Goal: Book appointment/travel/reservation

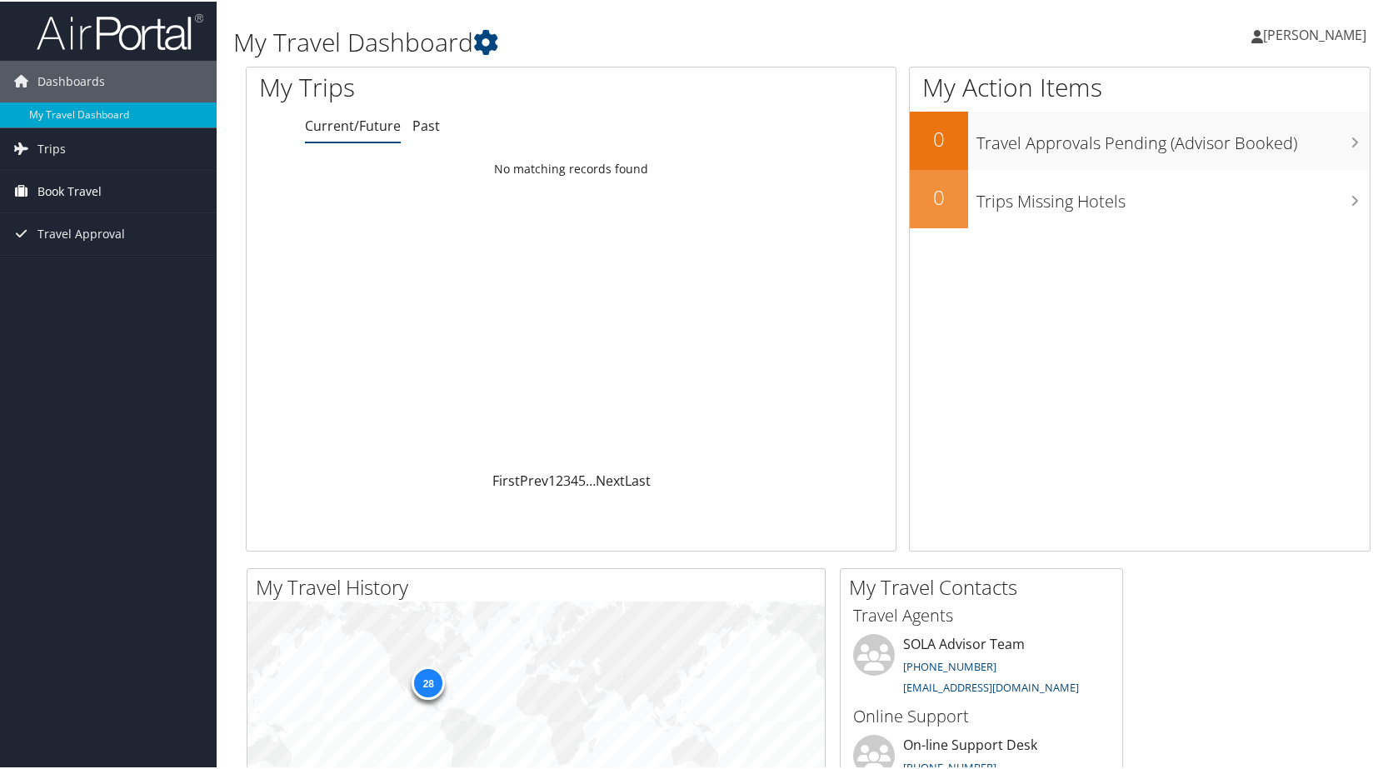
click at [83, 189] on span "Book Travel" at bounding box center [69, 190] width 64 height 42
click at [99, 242] on link "Book/Manage Online Trips" at bounding box center [108, 248] width 217 height 25
